Goal: Navigation & Orientation: Go to known website

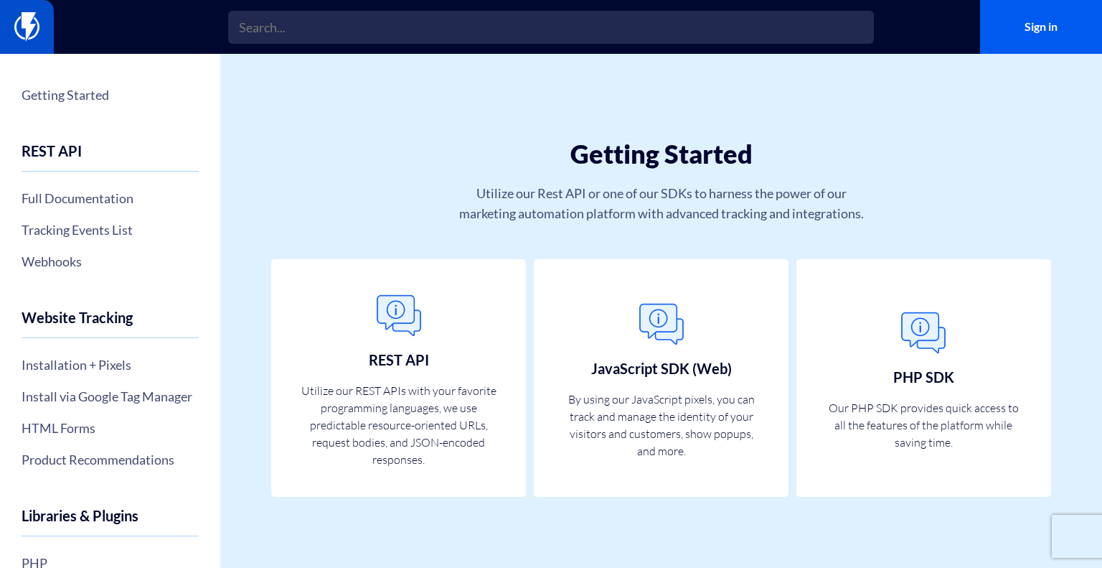
click at [33, 39] on img at bounding box center [26, 26] width 25 height 29
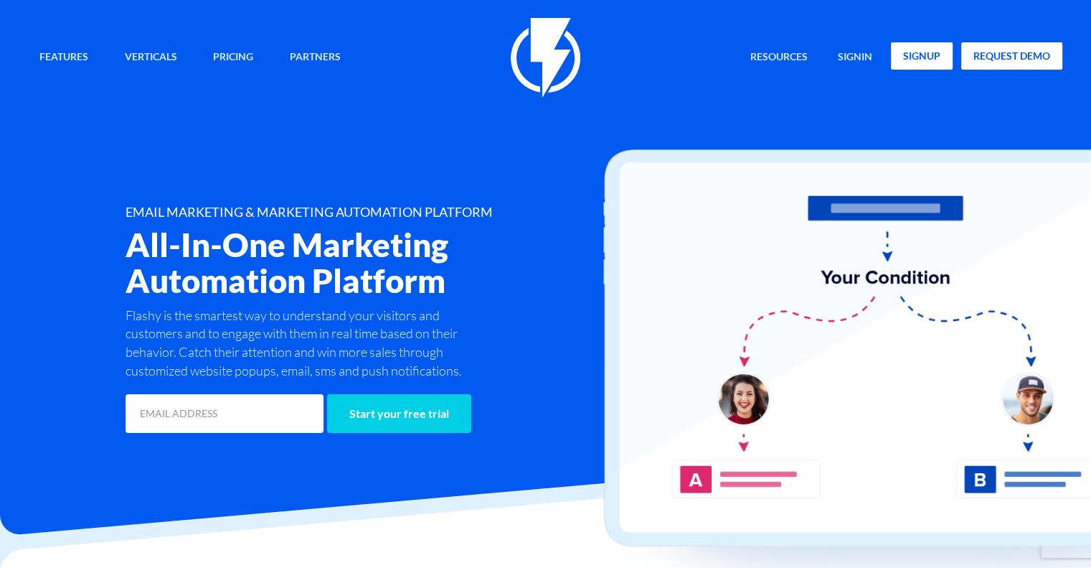
click at [928, 55] on link "signup" at bounding box center [922, 55] width 62 height 27
click at [856, 54] on link "signin" at bounding box center [855, 57] width 56 height 31
